Goal: Task Accomplishment & Management: Use online tool/utility

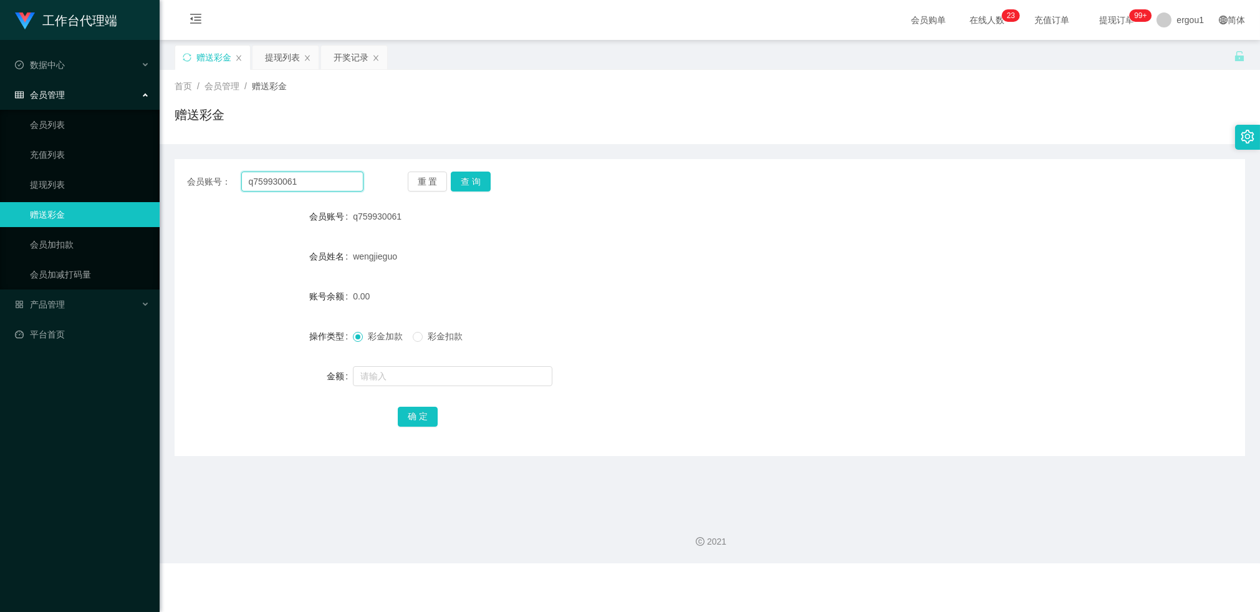
click at [283, 179] on input "q759930061" at bounding box center [302, 182] width 122 height 20
paste input "83587660"
type input "83587660"
click at [470, 175] on button "查 询" at bounding box center [471, 182] width 40 height 20
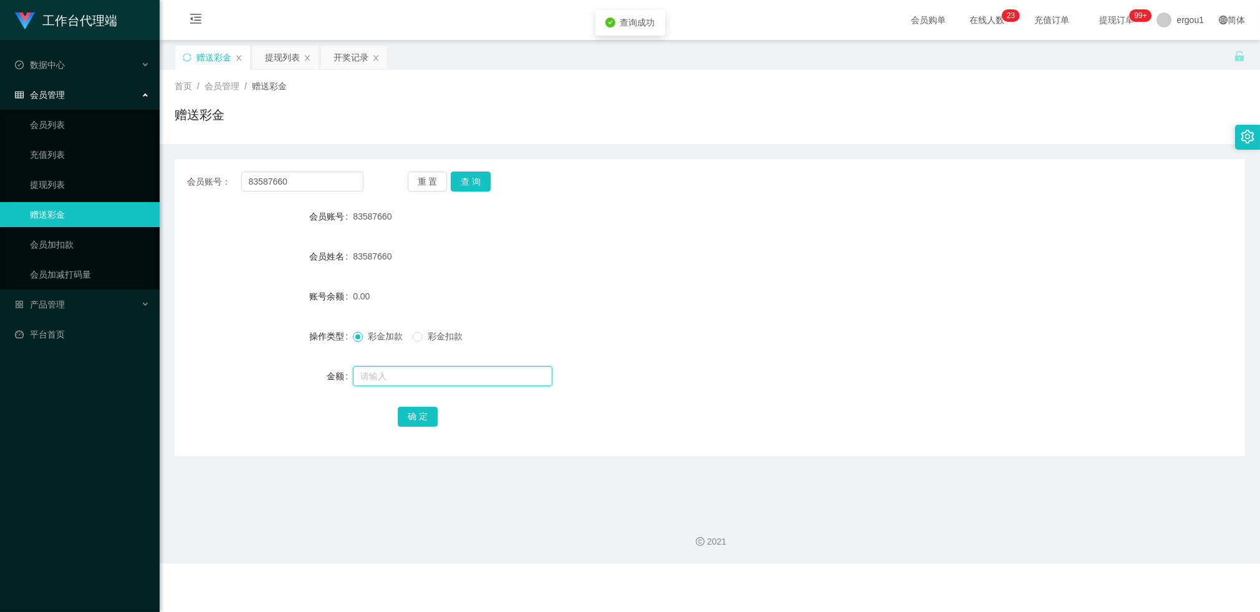
click at [384, 373] on input "text" at bounding box center [453, 376] width 200 height 20
type input "100"
click at [420, 415] on button "确 定" at bounding box center [418, 417] width 40 height 20
click at [272, 180] on input "83587660" at bounding box center [302, 182] width 122 height 20
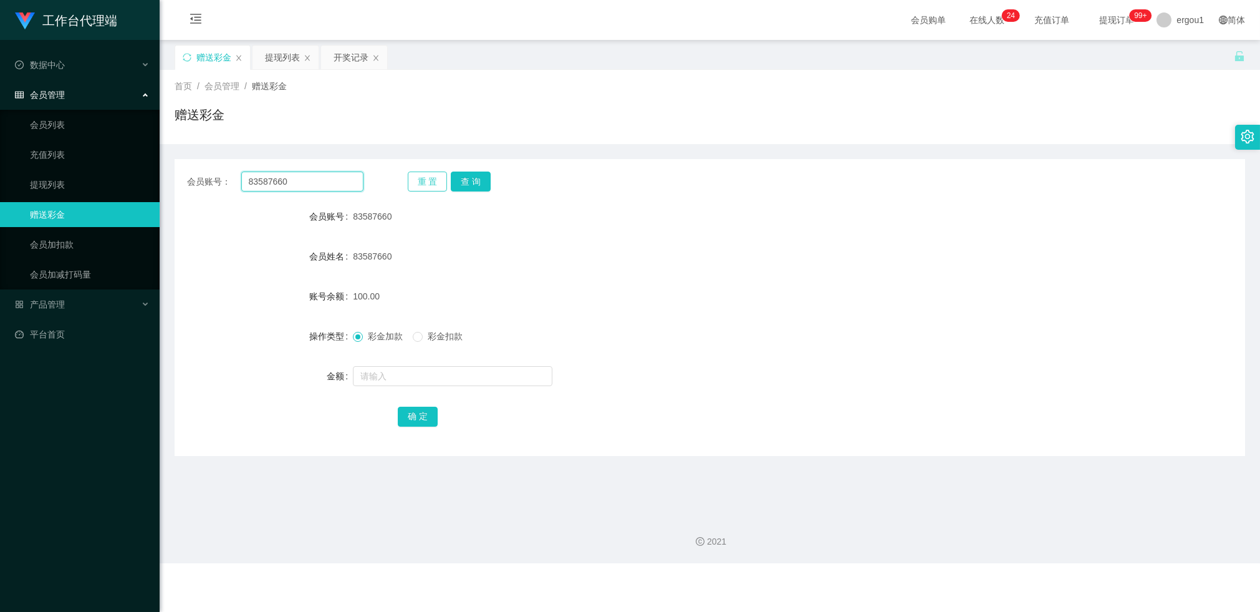
paste input "q759930061"
type input "q759930061"
click at [478, 175] on button "查 询" at bounding box center [471, 182] width 40 height 20
click at [379, 379] on input "text" at bounding box center [453, 376] width 200 height 20
type input "100"
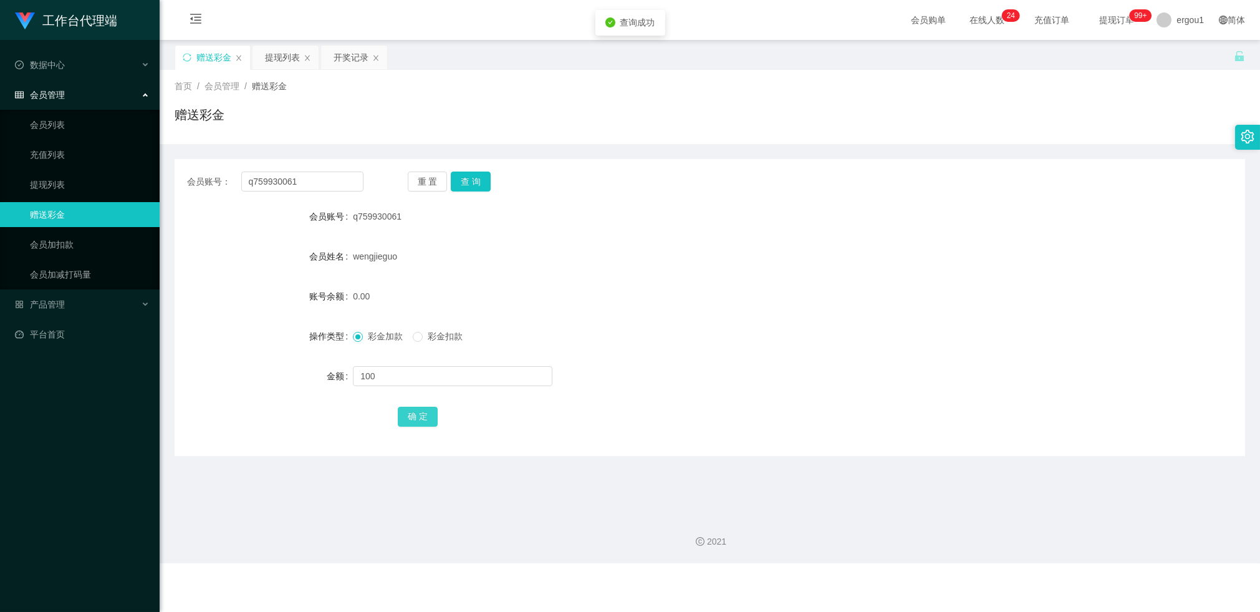
click at [413, 415] on button "确 定" at bounding box center [418, 417] width 40 height 20
